Goal: Communication & Community: Answer question/provide support

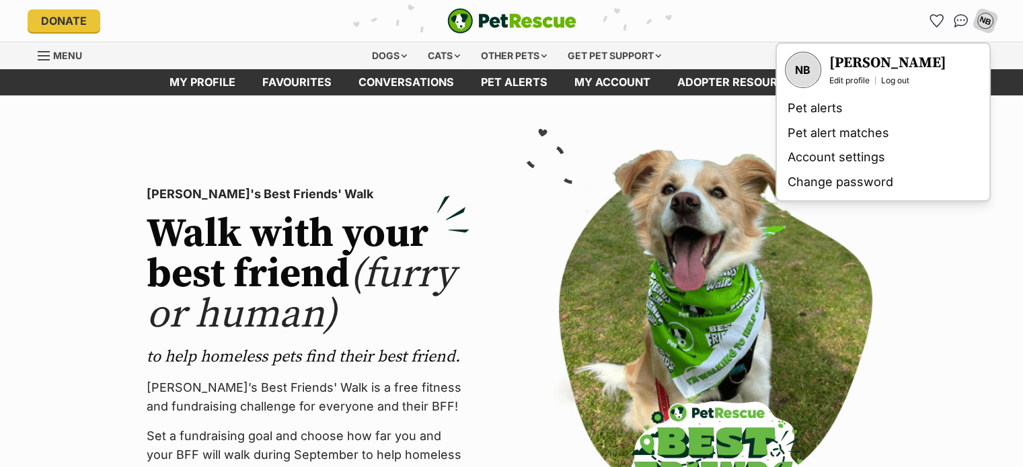
click at [864, 57] on h3 "[PERSON_NAME]" at bounding box center [887, 63] width 117 height 19
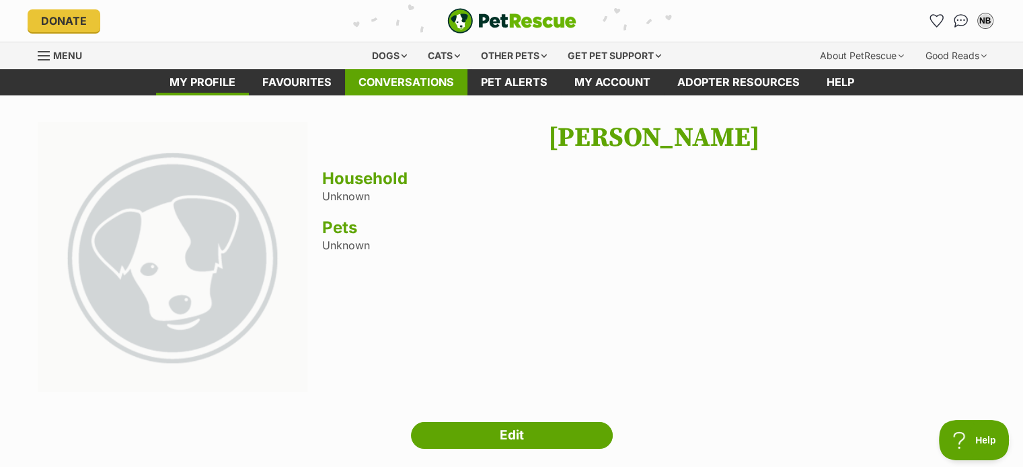
click at [372, 83] on link "Conversations" at bounding box center [406, 82] width 122 height 26
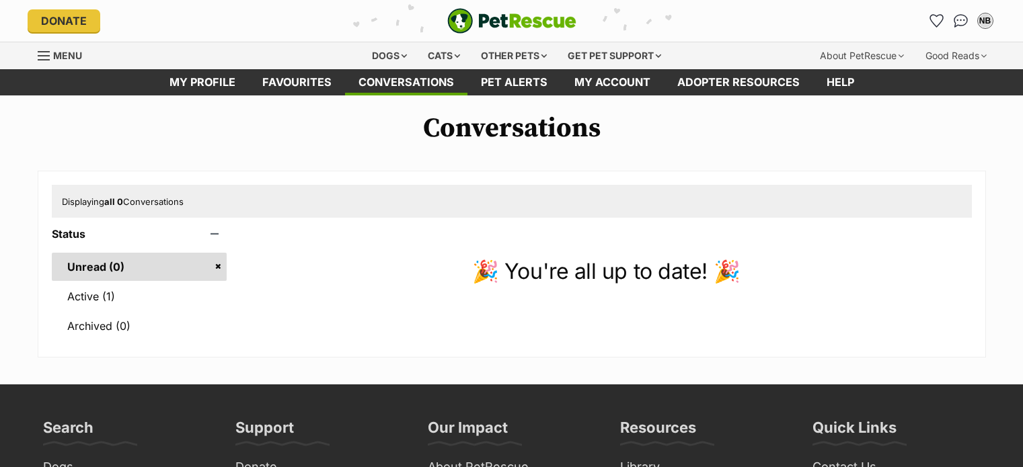
click at [86, 301] on link "Active (1)" at bounding box center [139, 296] width 175 height 28
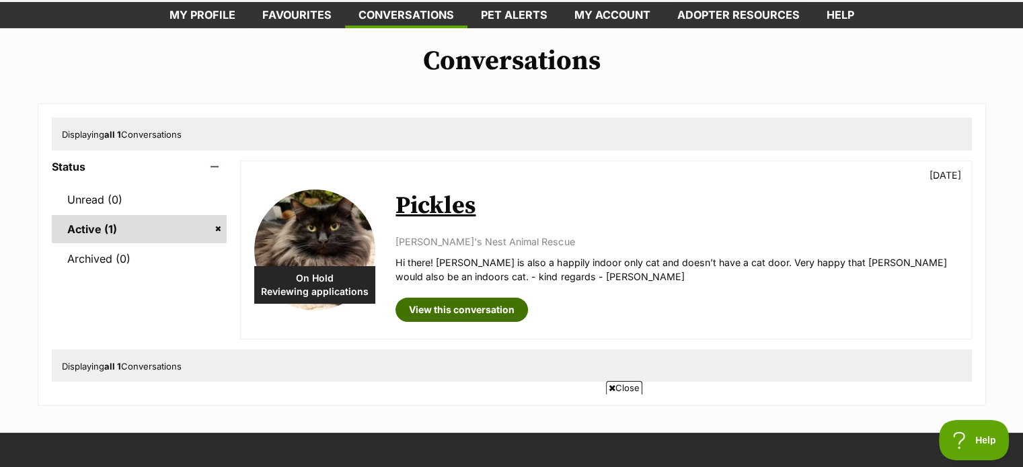
click at [434, 305] on link "View this conversation" at bounding box center [461, 310] width 132 height 24
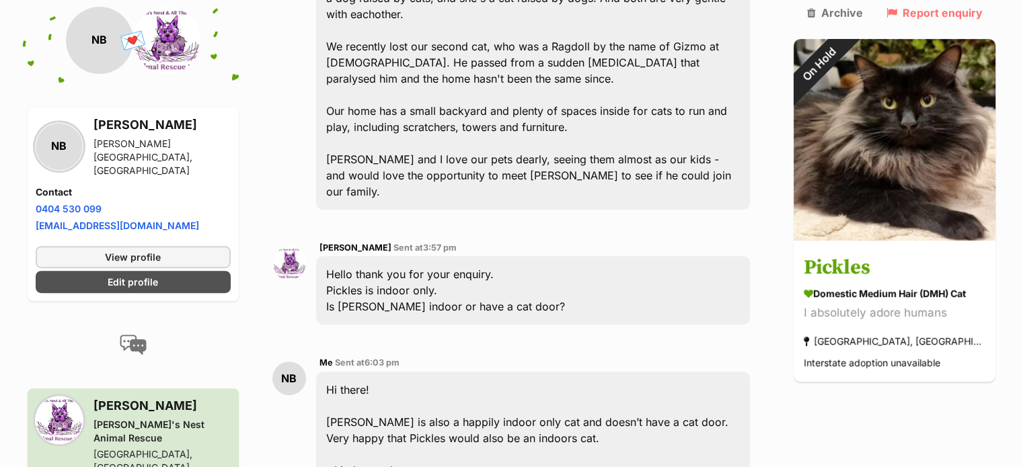
drag, startPoint x: 767, startPoint y: 151, endPoint x: 764, endPoint y: 171, distance: 20.4
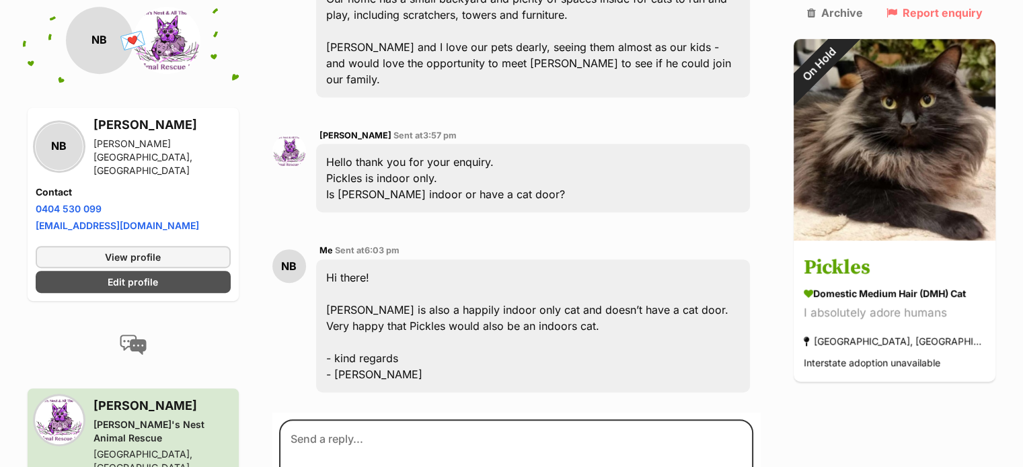
scroll to position [653, 0]
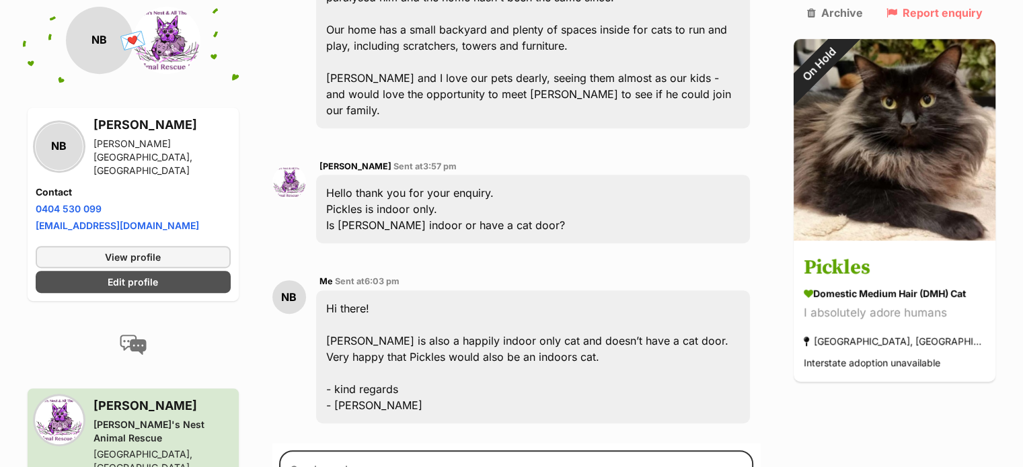
drag, startPoint x: 770, startPoint y: 297, endPoint x: 771, endPoint y: 276, distance: 20.2
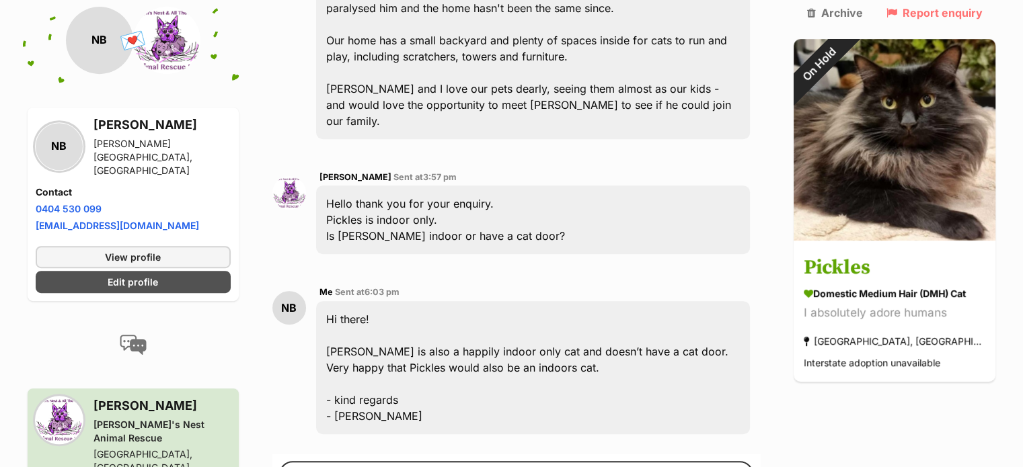
drag, startPoint x: 768, startPoint y: 301, endPoint x: 771, endPoint y: 279, distance: 21.7
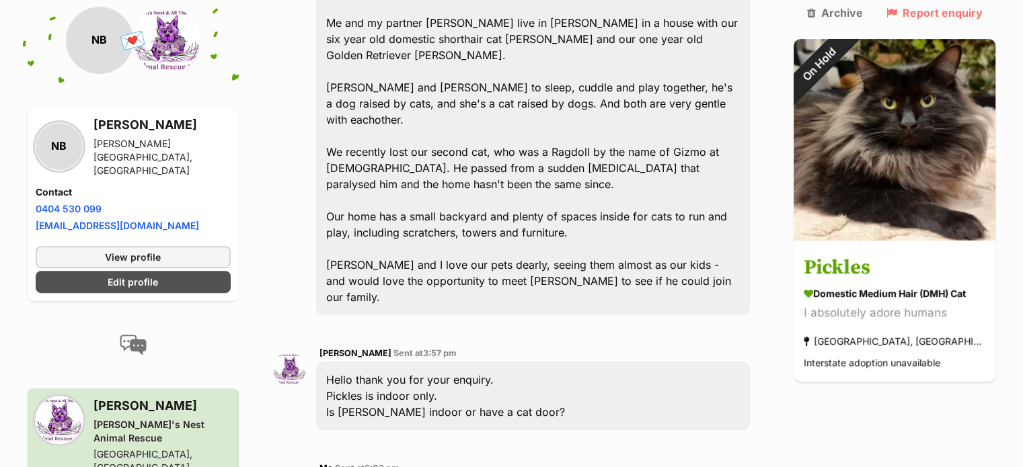
drag, startPoint x: 771, startPoint y: 274, endPoint x: 771, endPoint y: 247, distance: 26.2
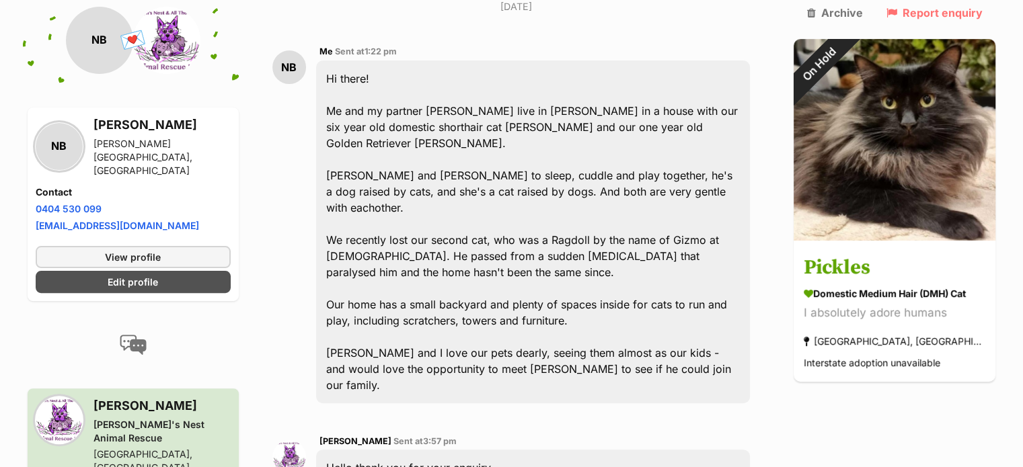
drag, startPoint x: 550, startPoint y: 432, endPoint x: 551, endPoint y: 394, distance: 37.7
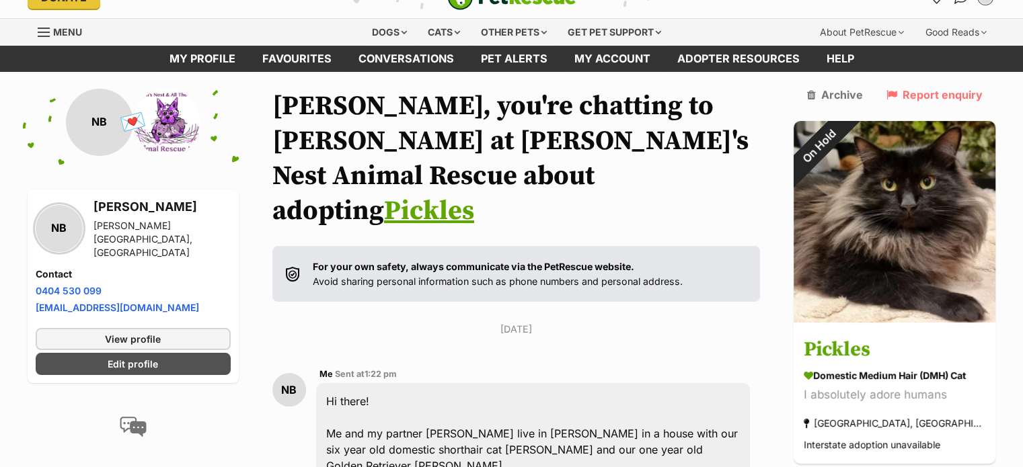
scroll to position [0, 0]
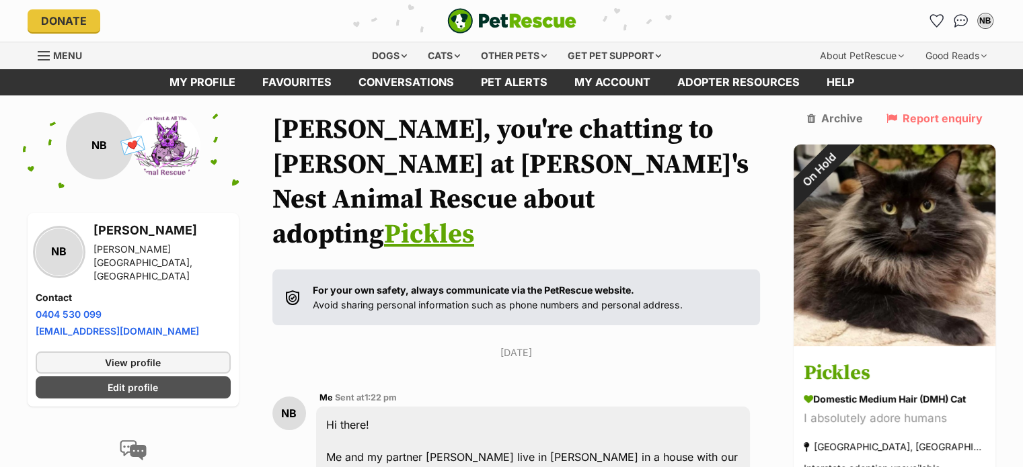
drag, startPoint x: 551, startPoint y: 394, endPoint x: 558, endPoint y: 342, distance: 52.9
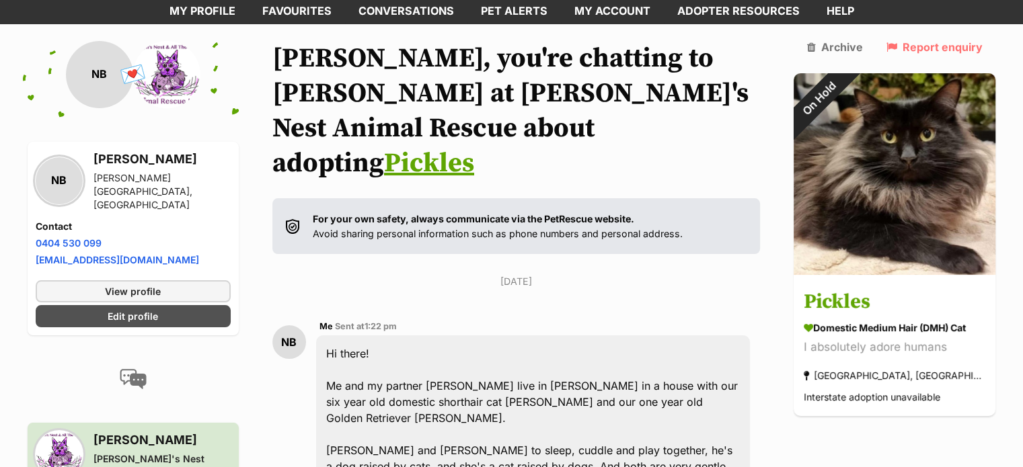
scroll to position [81, 0]
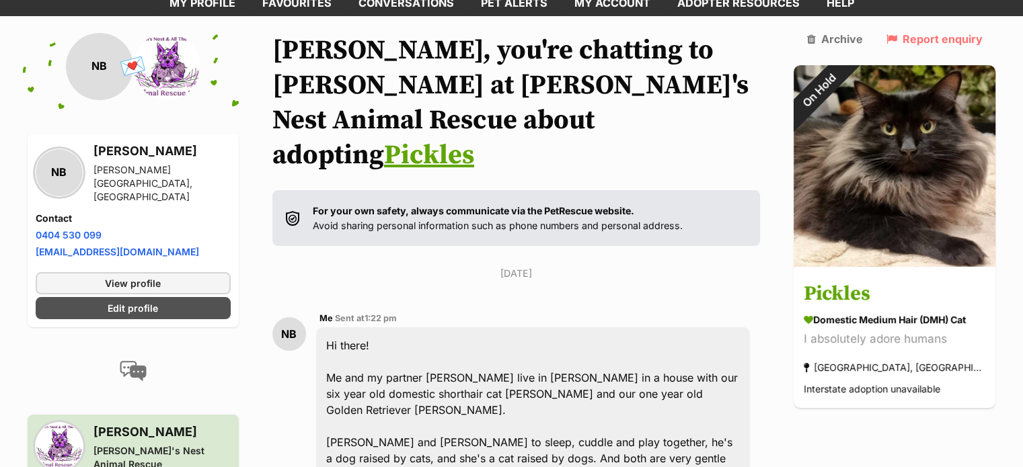
drag, startPoint x: 558, startPoint y: 342, endPoint x: 557, endPoint y: 370, distance: 28.9
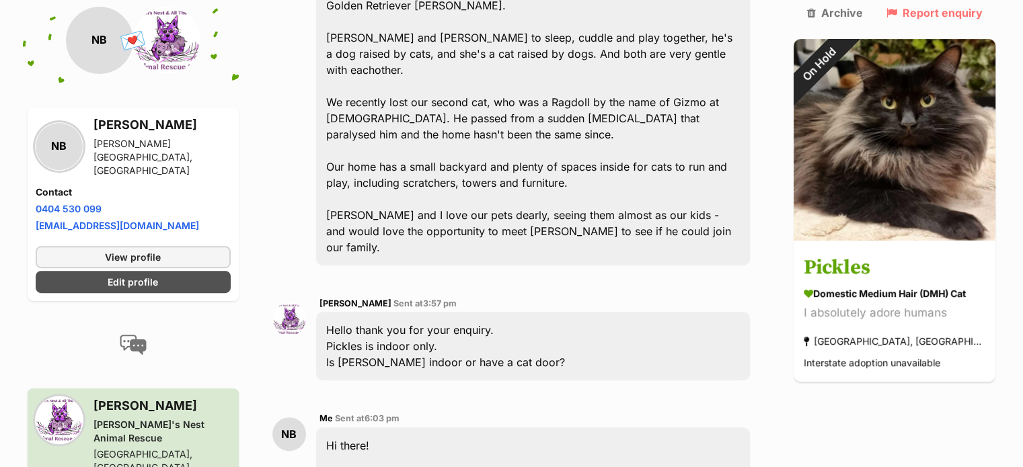
scroll to position [548, 0]
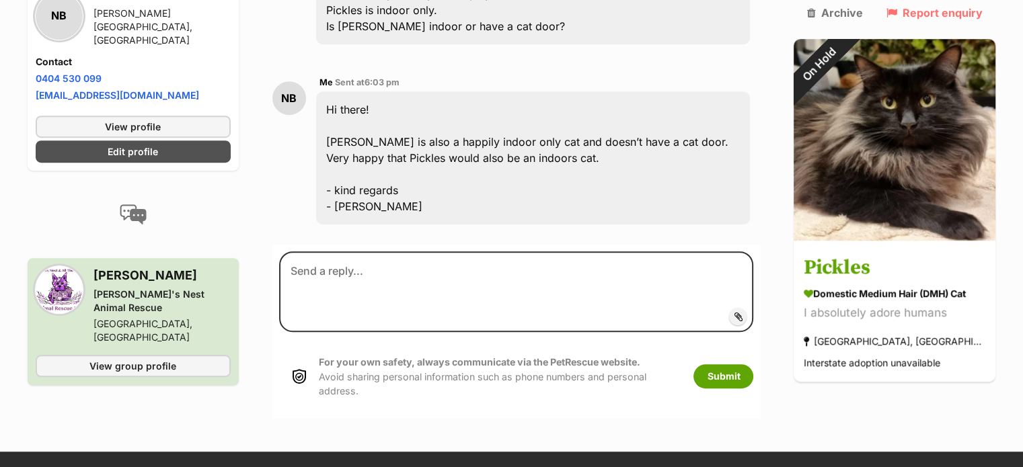
scroll to position [822, 0]
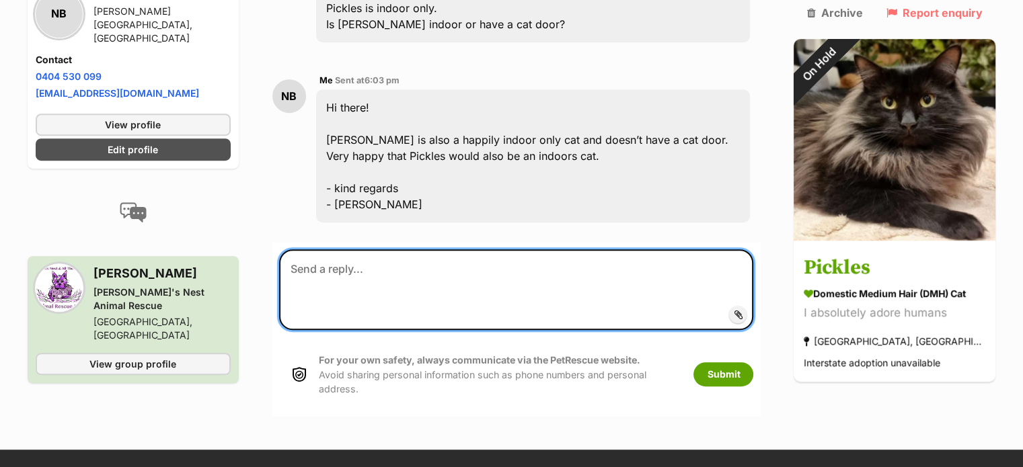
click at [478, 249] on textarea at bounding box center [516, 289] width 475 height 81
type textarea "Hi there again!"
